Goal: Find specific page/section: Find specific page/section

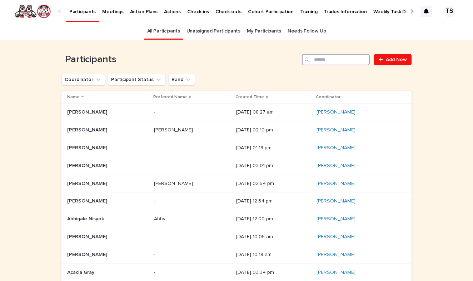
click at [320, 63] on input "Search" at bounding box center [336, 59] width 68 height 11
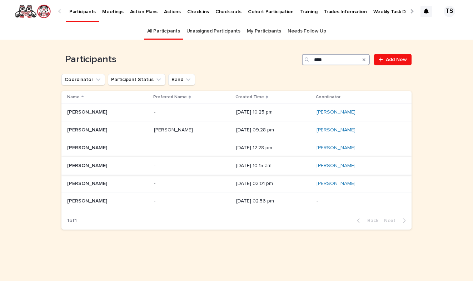
type input "***"
click at [108, 168] on div "[PERSON_NAME] [PERSON_NAME]" at bounding box center [107, 166] width 81 height 12
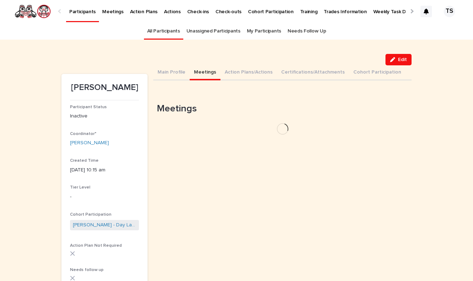
click at [208, 74] on button "Meetings" at bounding box center [205, 72] width 31 height 15
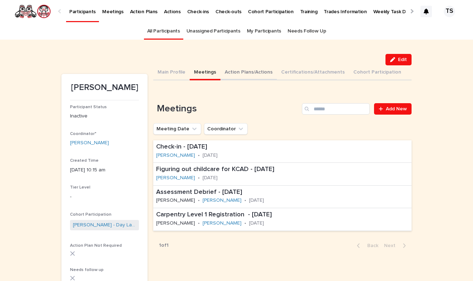
click at [243, 70] on button "Action Plans/Actions" at bounding box center [248, 72] width 56 height 15
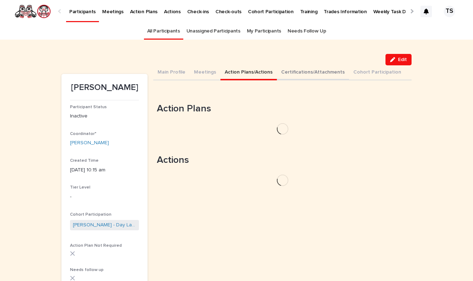
drag, startPoint x: 243, startPoint y: 70, endPoint x: 315, endPoint y: 80, distance: 72.8
click at [246, 70] on button "Action Plans/Actions" at bounding box center [248, 72] width 56 height 15
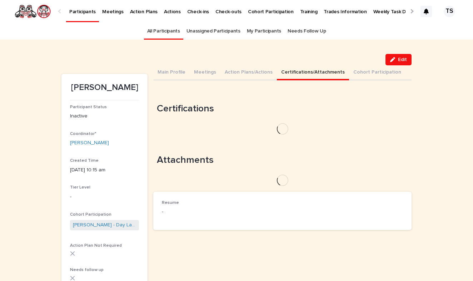
click at [301, 74] on button "Certifications/Attachments" at bounding box center [313, 72] width 72 height 15
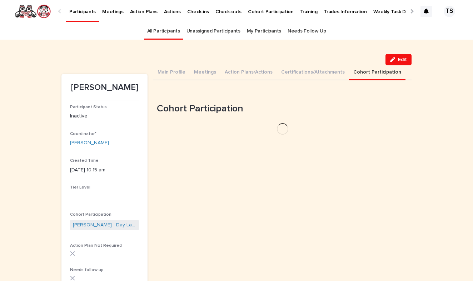
click at [360, 69] on button "Cohort Participation" at bounding box center [377, 72] width 56 height 15
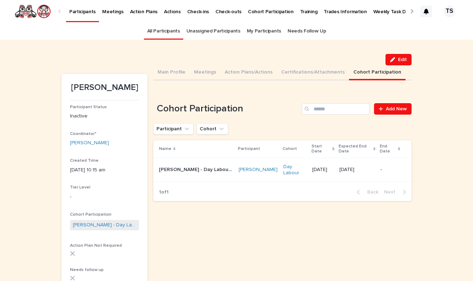
click at [374, 11] on p "Weekly Task Dashboard" at bounding box center [400, 7] width 54 height 15
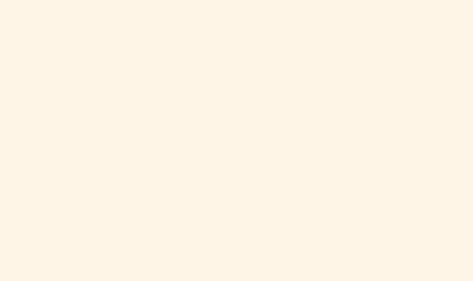
scroll to position [542, 0]
